Goal: Transaction & Acquisition: Book appointment/travel/reservation

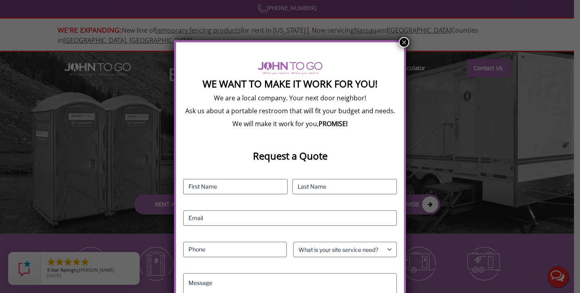
click at [401, 44] on button "×" at bounding box center [404, 42] width 10 height 10
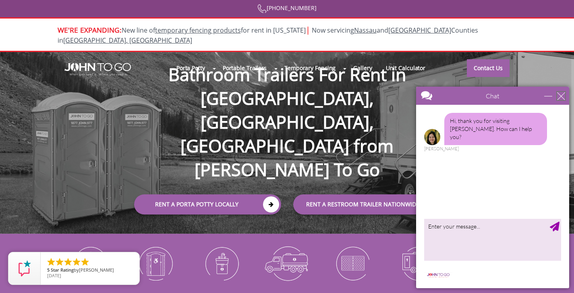
click at [563, 95] on div "close" at bounding box center [561, 96] width 8 height 8
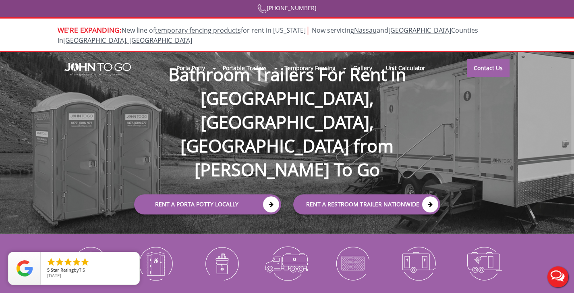
click at [250, 190] on div at bounding box center [287, 146] width 574 height 293
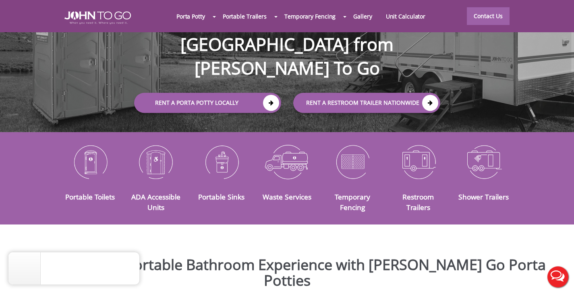
scroll to position [103, 0]
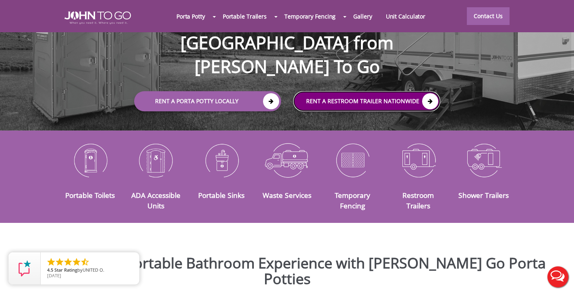
click at [428, 93] on icon at bounding box center [430, 101] width 16 height 16
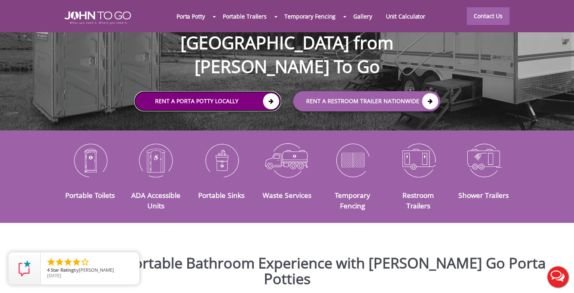
click at [252, 91] on link "Rent a Porta Potty Locally" at bounding box center [207, 101] width 147 height 20
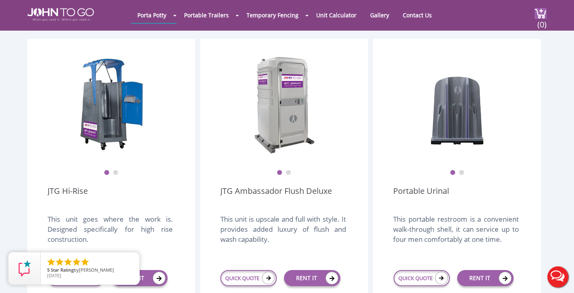
scroll to position [579, 0]
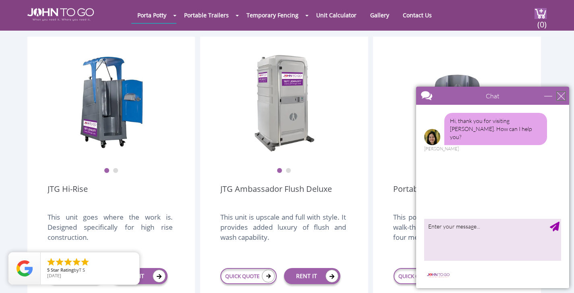
click at [563, 94] on div "close" at bounding box center [561, 96] width 8 height 8
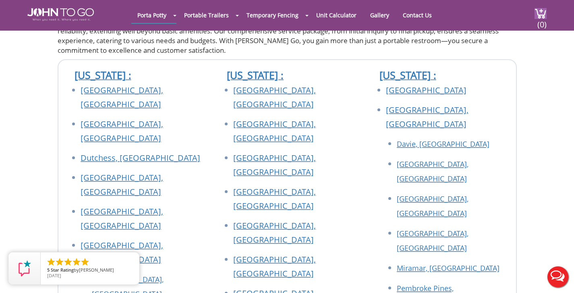
scroll to position [3258, 0]
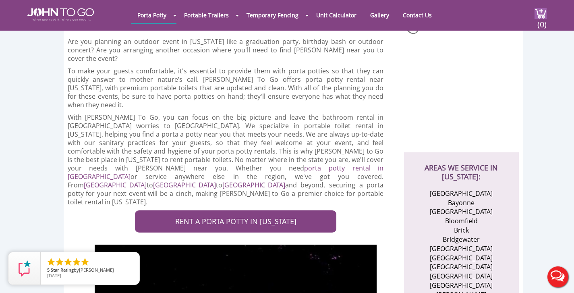
scroll to position [168, 0]
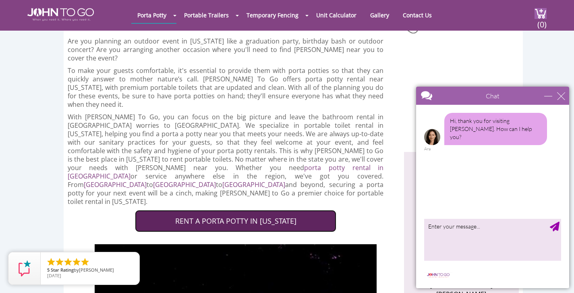
click at [265, 210] on link "RENT A PORTA POTTY IN NEW JERSEY" at bounding box center [235, 221] width 201 height 23
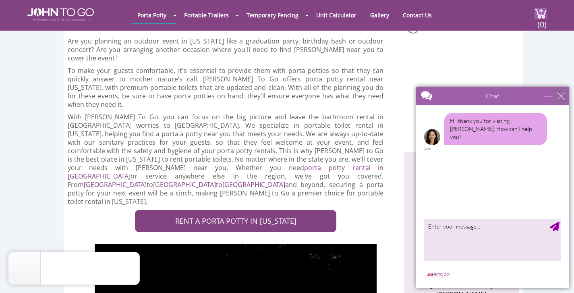
click at [562, 96] on div "close" at bounding box center [561, 96] width 8 height 8
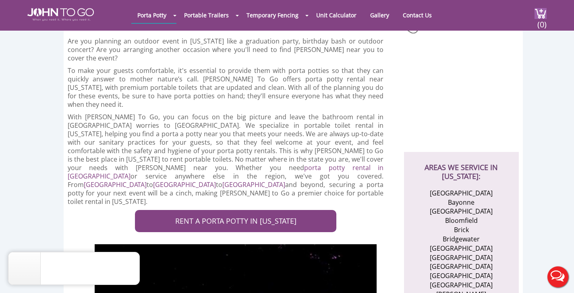
scroll to position [0, 0]
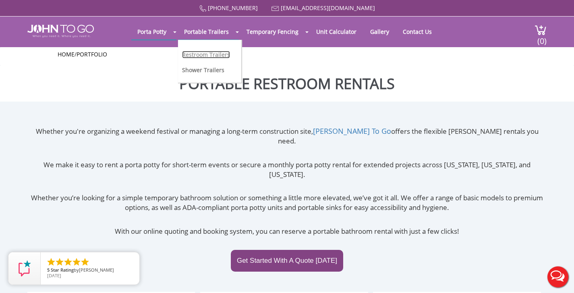
click at [200, 56] on link "Restroom Trailers" at bounding box center [206, 55] width 48 height 8
